Goal: Task Accomplishment & Management: Manage account settings

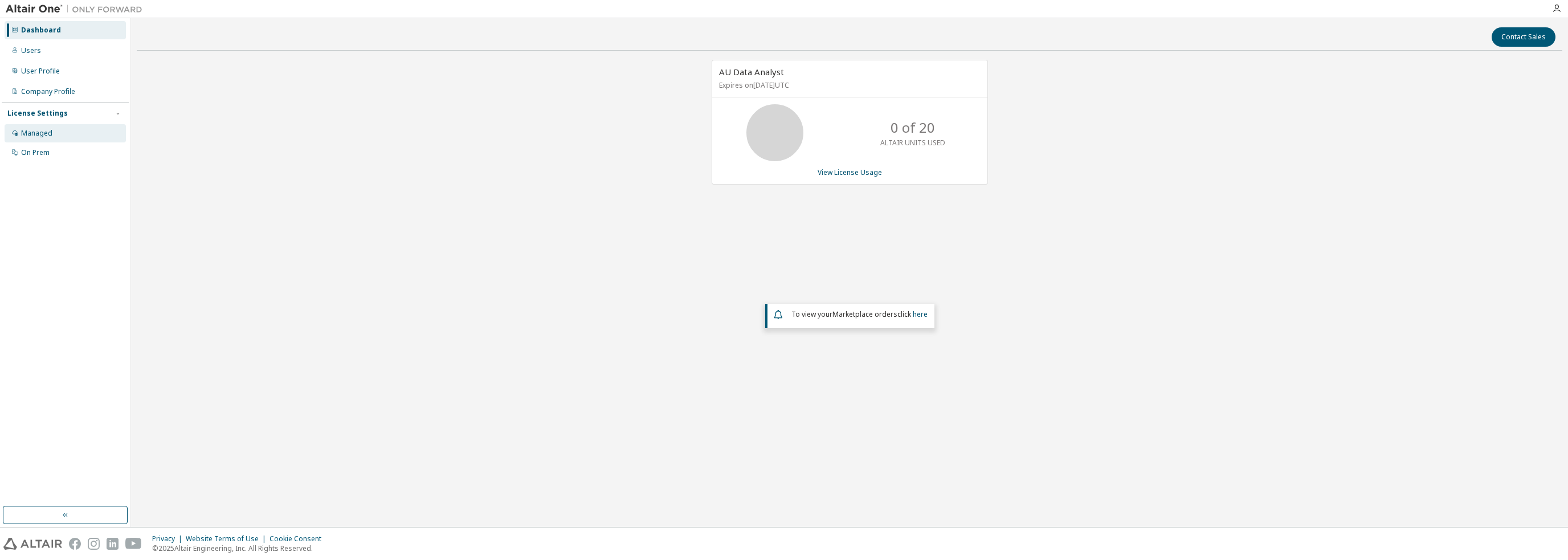
click at [63, 137] on div "Managed" at bounding box center [64, 133] width 121 height 18
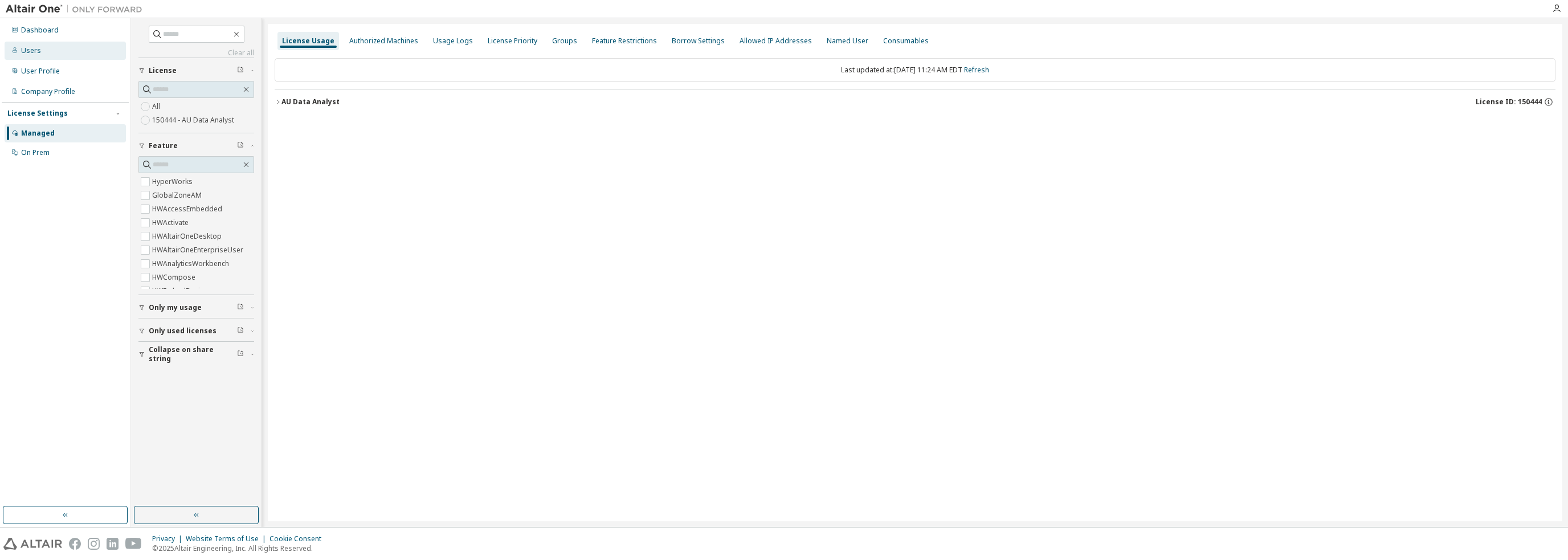
click at [47, 45] on div "Users" at bounding box center [64, 51] width 121 height 18
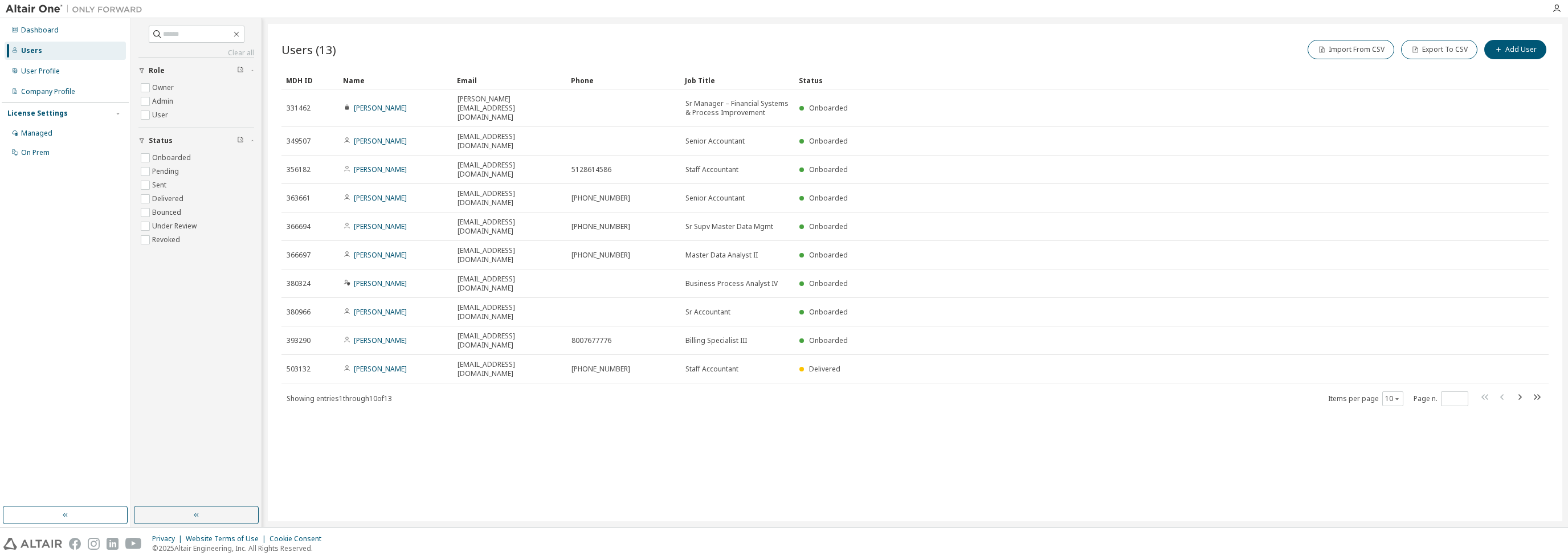
click at [605, 356] on div "Users (13) Import From CSV Export To CSV Add User Clear Load Save Save As Field…" at bounding box center [915, 272] width 1294 height 497
click at [776, 368] on div "Users (13) Import From CSV Export To CSV Add User Clear Load Save Save As Field…" at bounding box center [915, 272] width 1294 height 497
click at [1518, 390] on icon "button" at bounding box center [1519, 397] width 14 height 14
type input "*"
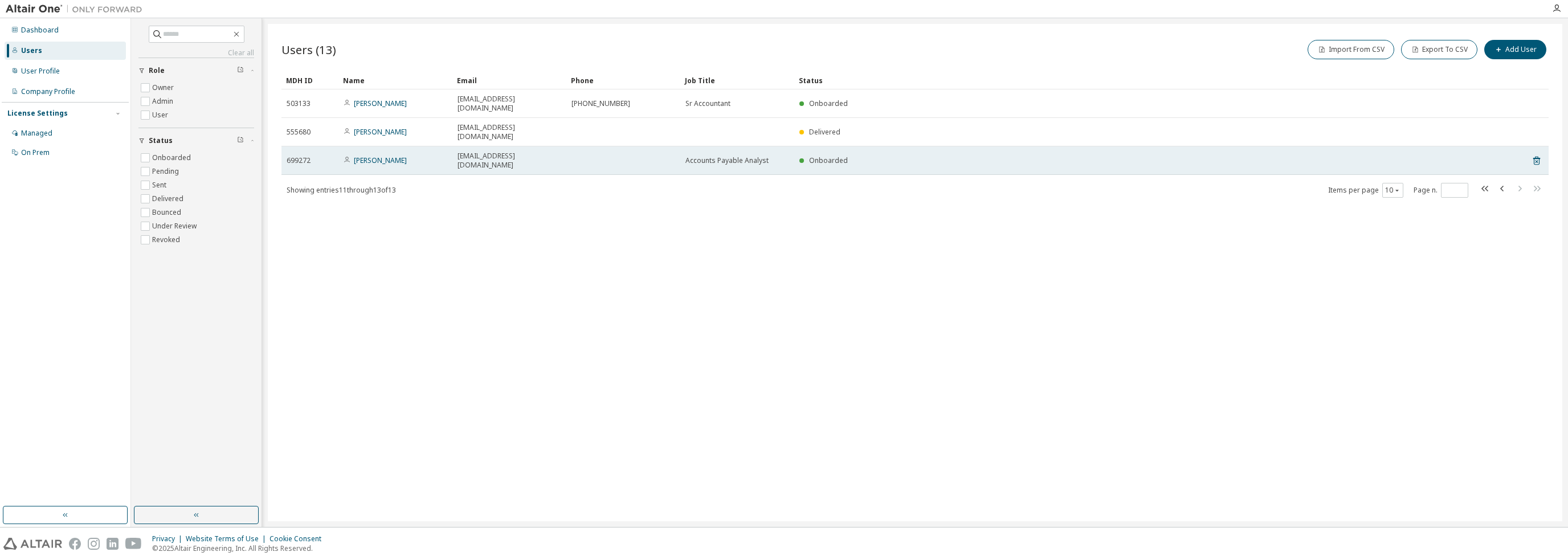
click at [552, 146] on td "apolcher@Hanger.com" at bounding box center [509, 160] width 114 height 29
click at [390, 156] on link "Amy Polcher" at bounding box center [380, 160] width 53 height 10
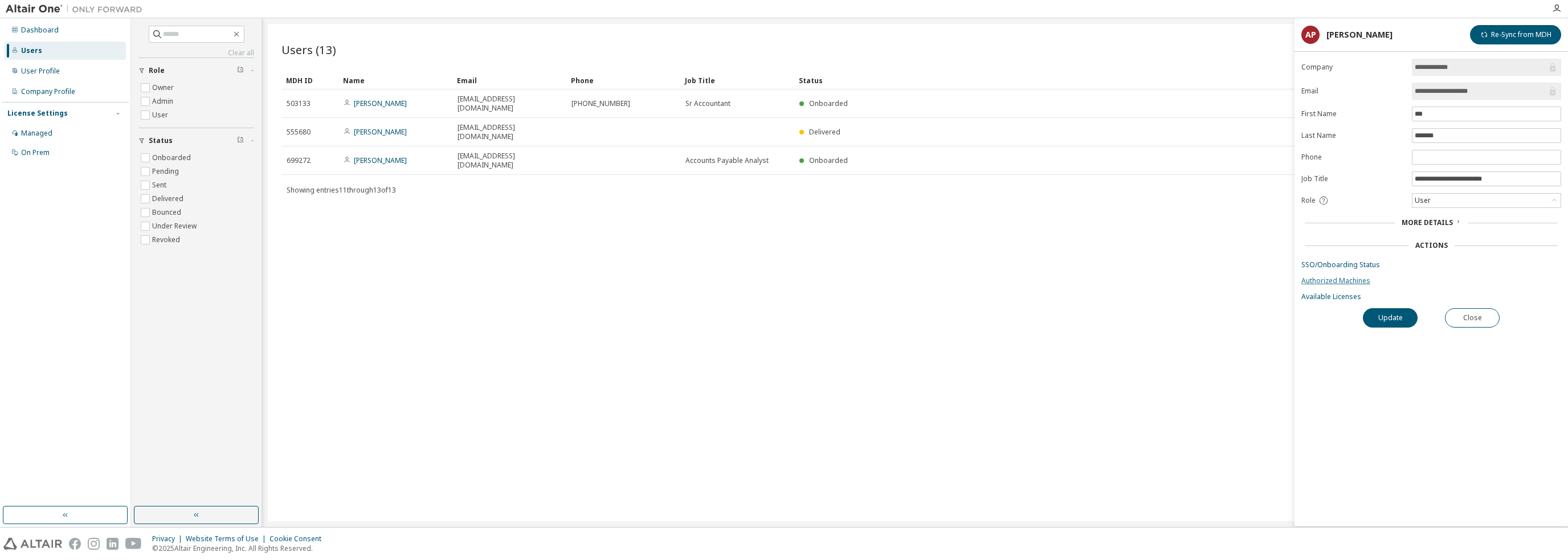
click at [1335, 280] on link "Authorized Machines" at bounding box center [1431, 280] width 260 height 9
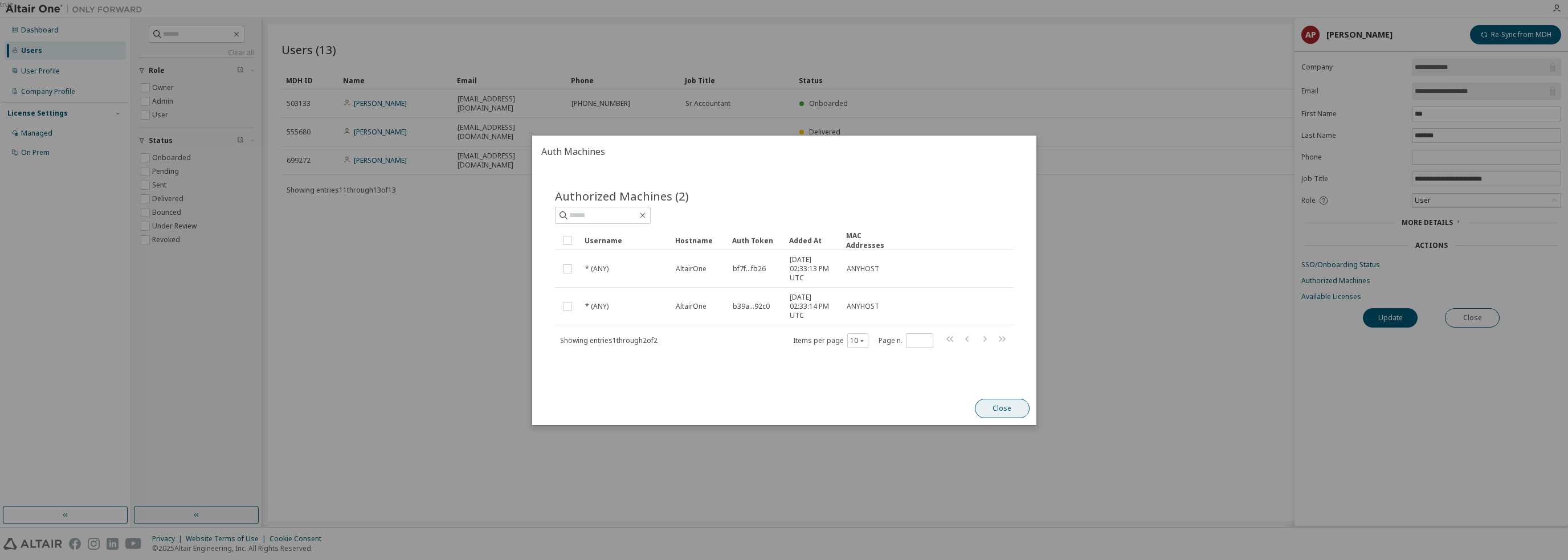
click at [1017, 405] on button "Close" at bounding box center [1001, 408] width 55 height 19
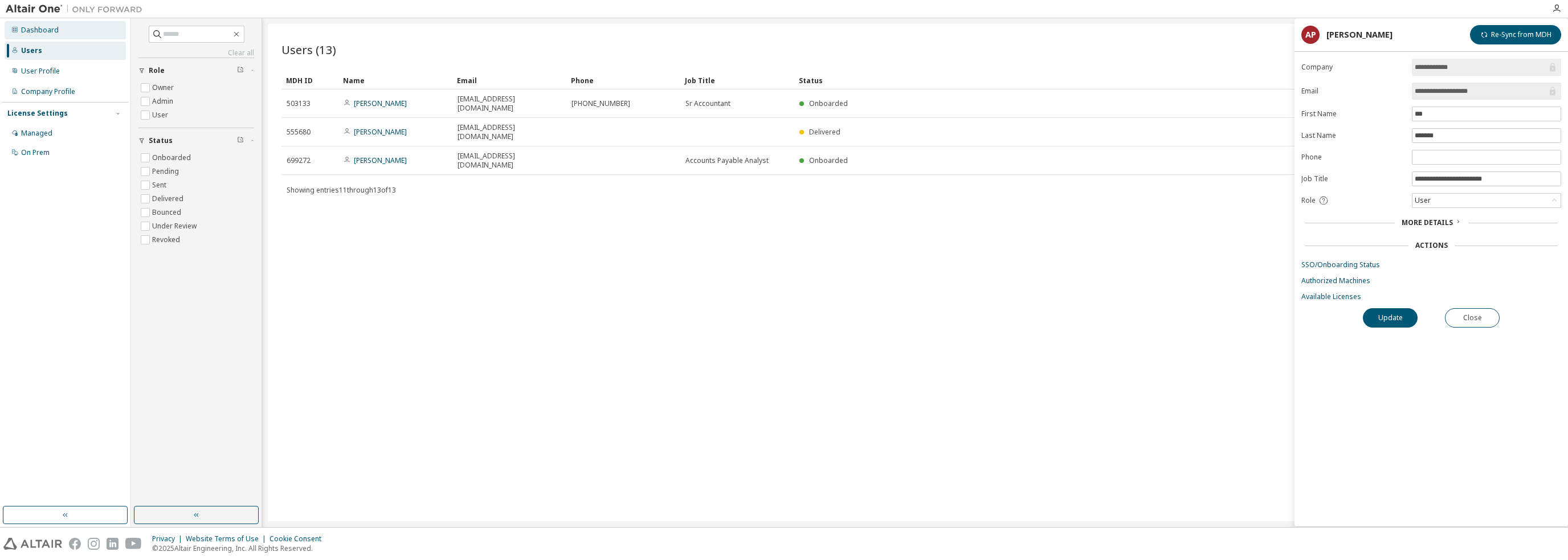
click at [52, 21] on div "Dashboard" at bounding box center [64, 30] width 121 height 18
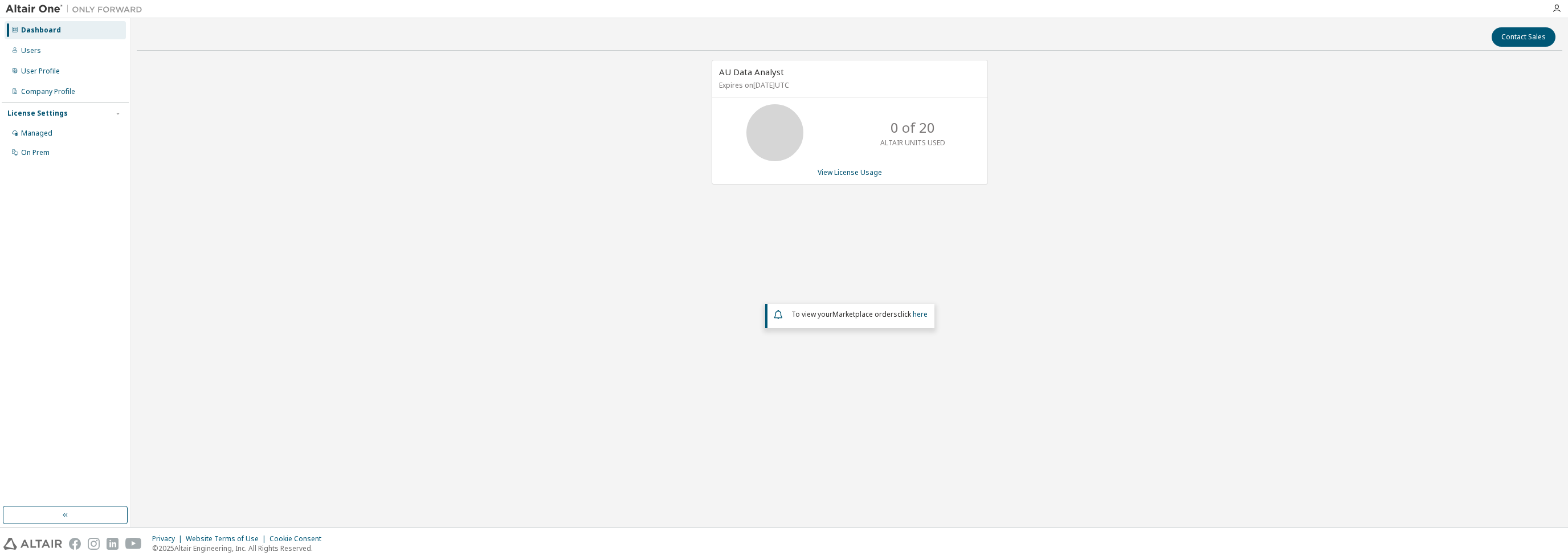
click at [784, 102] on div "AU Data Analyst Expires on November 20, 2025 UTC 0 of 20 ALTAIR UNITS USED View…" at bounding box center [849, 122] width 276 height 125
click at [854, 176] on div "AU Data Analyst Expires on November 20, 2025 UTC 0 of 20 ALTAIR UNITS USED View…" at bounding box center [849, 122] width 276 height 125
click at [33, 46] on div "Users" at bounding box center [30, 51] width 20 height 9
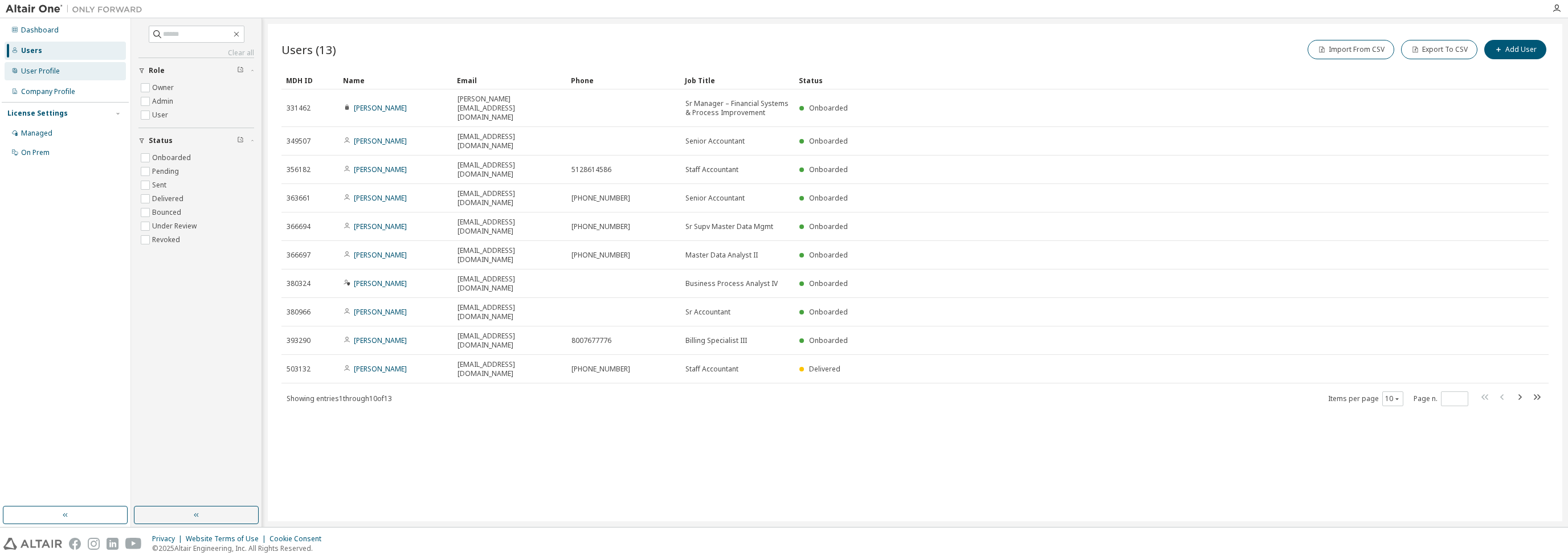
click at [36, 70] on div "User Profile" at bounding box center [40, 71] width 38 height 9
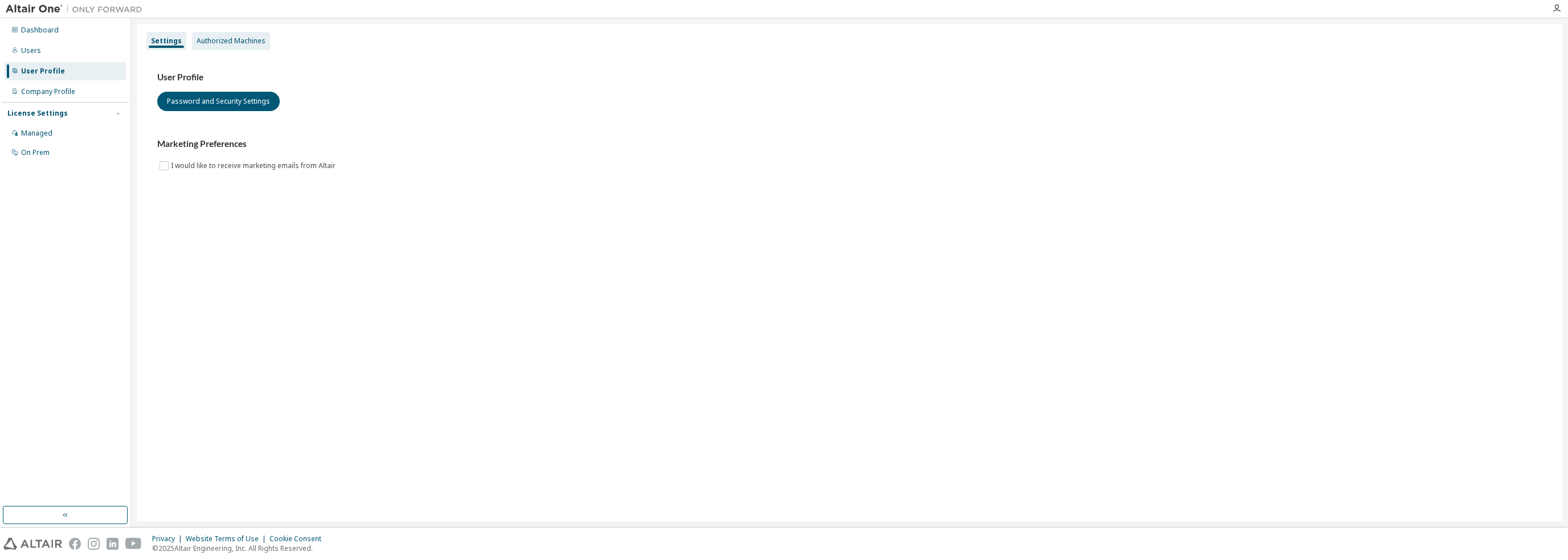
click at [253, 38] on div "Authorized Machines" at bounding box center [231, 41] width 69 height 9
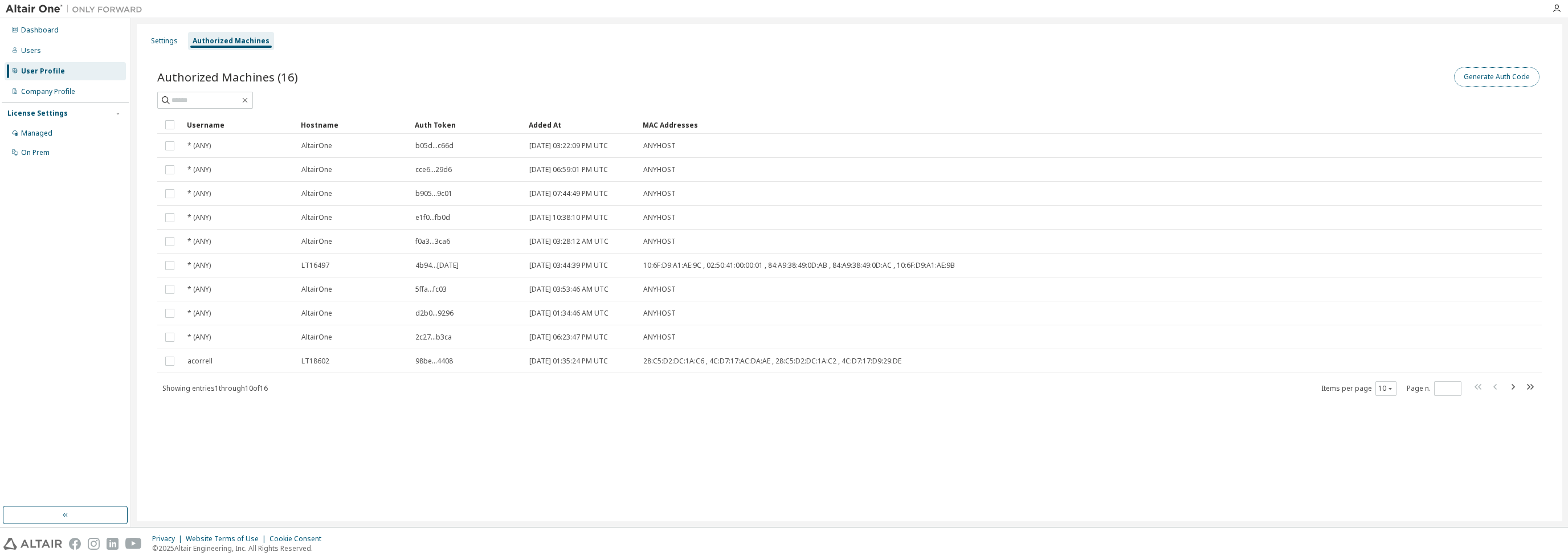
click at [1511, 78] on button "Generate Auth Code" at bounding box center [1497, 77] width 85 height 19
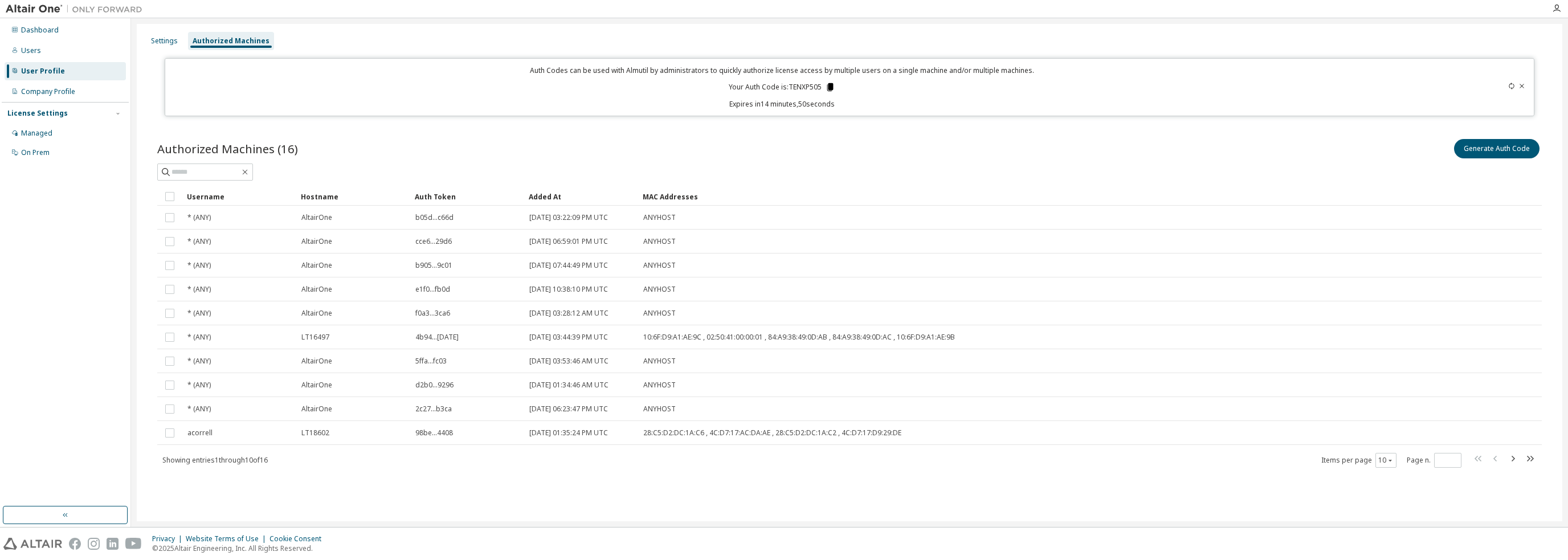
click at [828, 88] on icon at bounding box center [829, 86] width 6 height 8
